Goal: Information Seeking & Learning: Learn about a topic

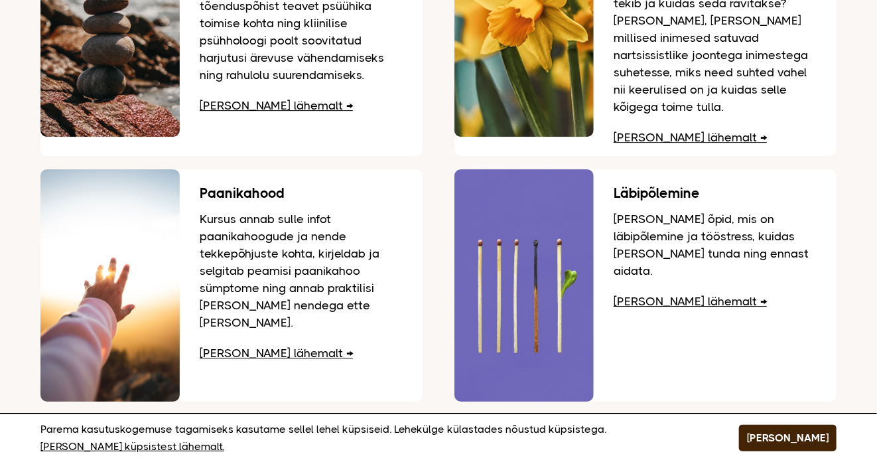
scroll to position [1593, 0]
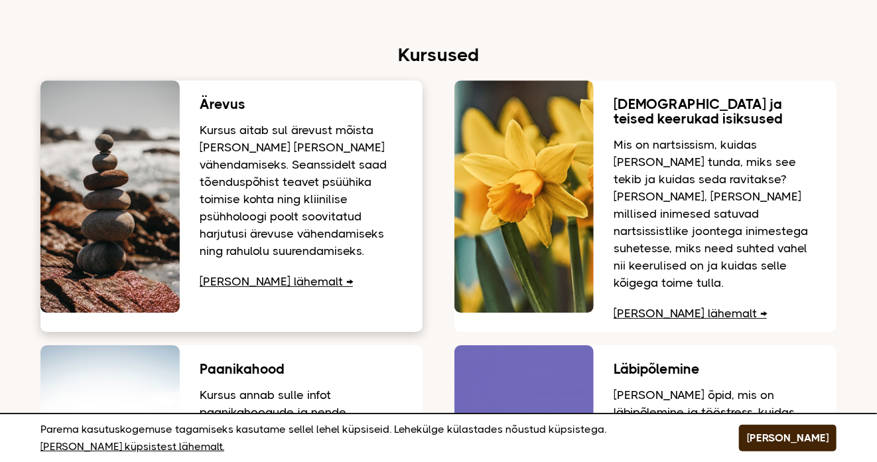
click at [261, 281] on link "[PERSON_NAME] lähemalt" at bounding box center [276, 281] width 153 height 13
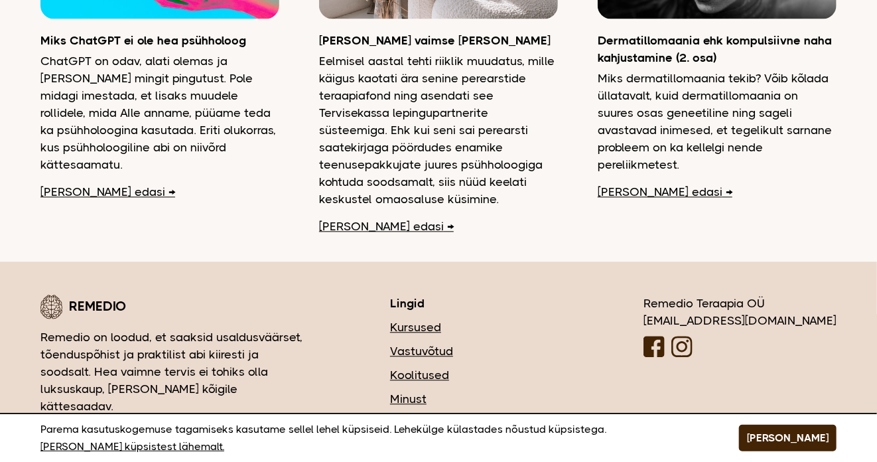
scroll to position [3514, 0]
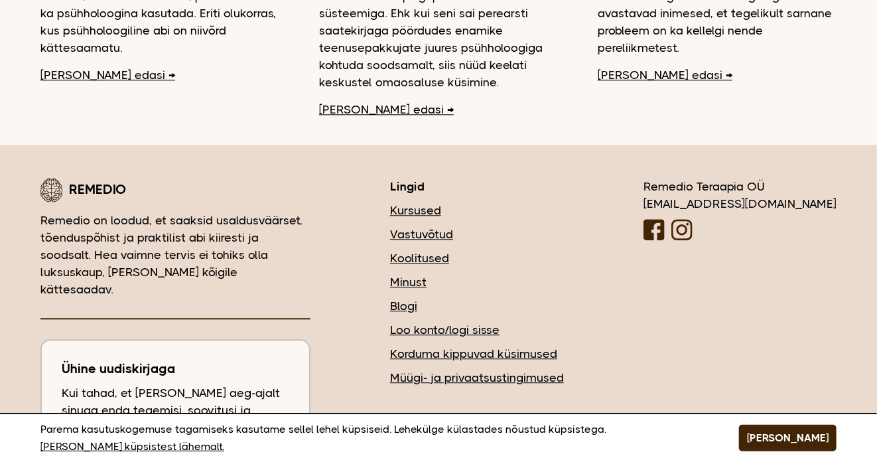
click at [502, 226] on link "Vastuvõtud" at bounding box center [477, 234] width 174 height 17
click at [479, 202] on link "Kursused" at bounding box center [477, 210] width 174 height 17
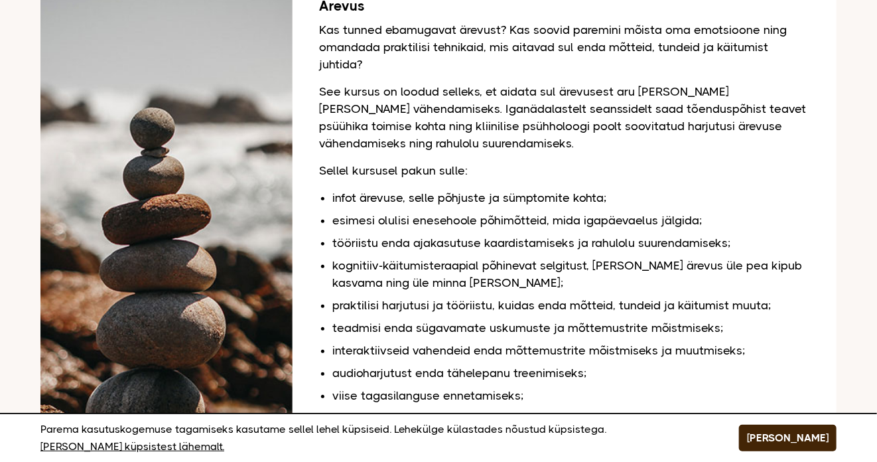
scroll to position [398, 0]
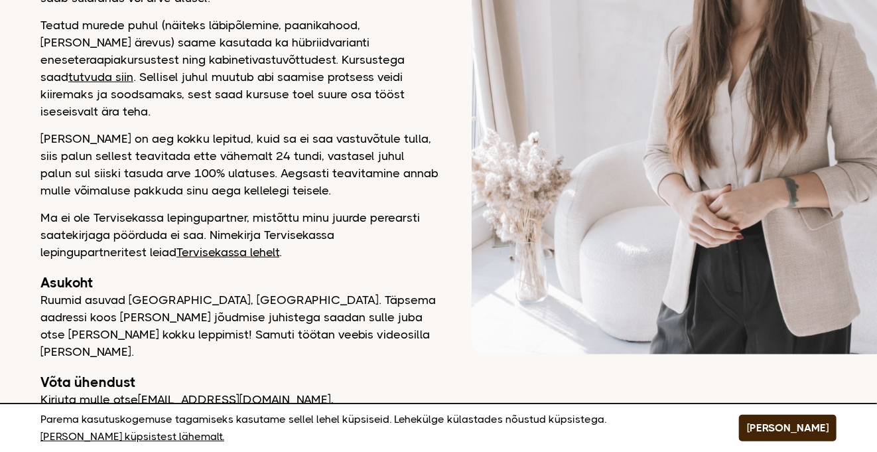
scroll to position [199, 0]
